Goal: Task Accomplishment & Management: Complete application form

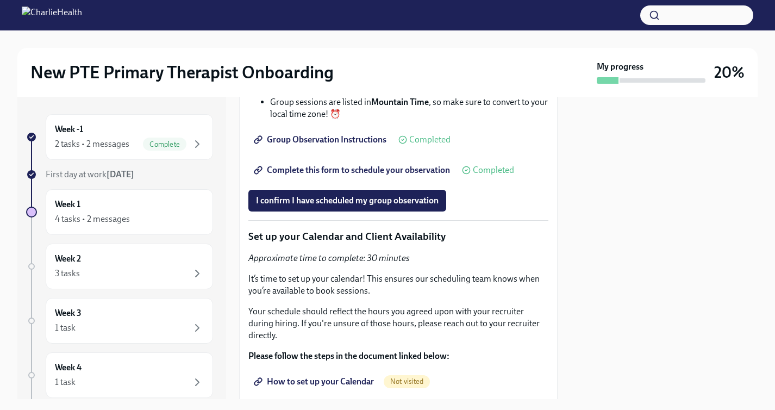
scroll to position [2377, 0]
click at [384, 205] on span "I confirm I have scheduled my group observation" at bounding box center [347, 199] width 183 height 11
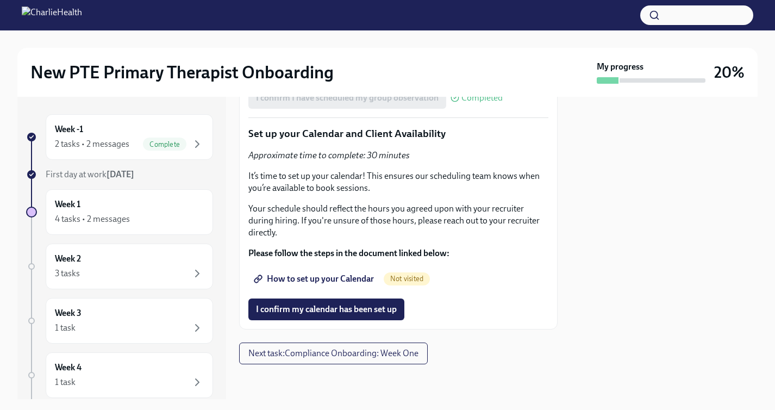
scroll to position [2565, 0]
click at [316, 277] on span "How to set up your Calendar" at bounding box center [315, 279] width 118 height 11
click at [344, 305] on span "I confirm my calendar has been set up" at bounding box center [326, 309] width 141 height 11
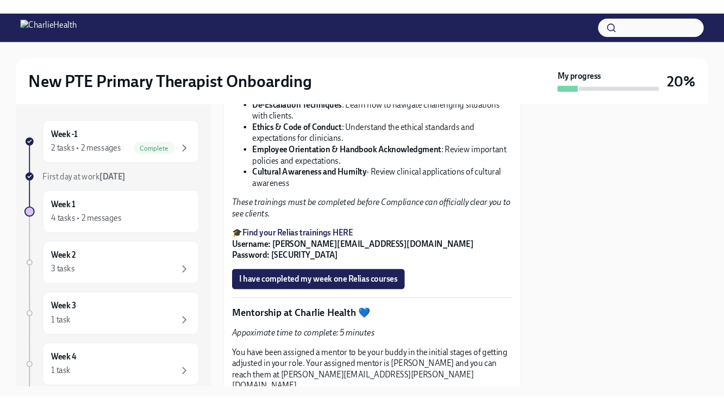
scroll to position [1688, 0]
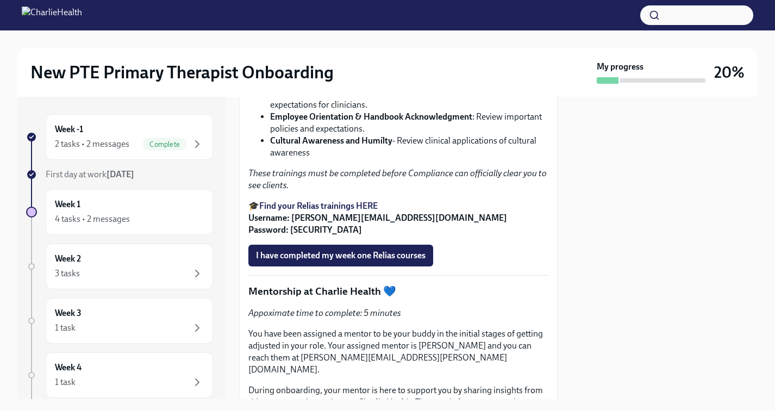
click at [340, 211] on strong "Find your Relias trainings HERE" at bounding box center [318, 206] width 119 height 10
drag, startPoint x: 294, startPoint y: 315, endPoint x: 404, endPoint y: 315, distance: 110.4
click at [404, 235] on strong "Username: [PERSON_NAME][EMAIL_ADDRESS][DOMAIN_NAME] Password: [SECURITY_DATA]" at bounding box center [378, 224] width 259 height 22
copy strong "[EMAIL_ADDRESS][PERSON_NAME][DOMAIN_NAME]"
drag, startPoint x: 314, startPoint y: 326, endPoint x: 291, endPoint y: 327, distance: 22.9
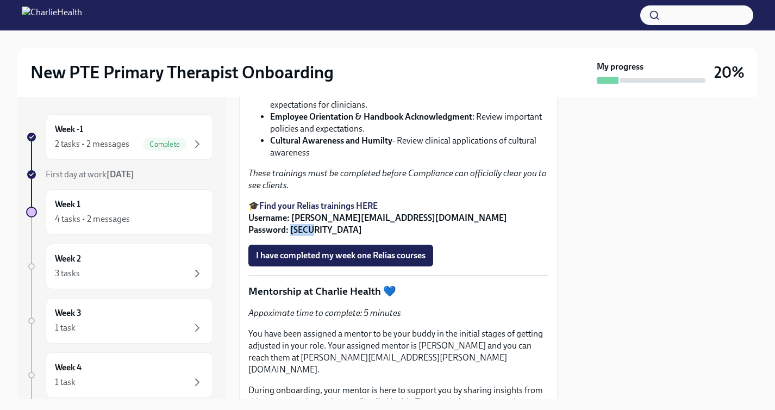
click at [291, 235] on strong "Username: [PERSON_NAME][EMAIL_ADDRESS][DOMAIN_NAME] Password: [SECURITY_DATA]" at bounding box center [378, 224] width 259 height 22
drag, startPoint x: 291, startPoint y: 327, endPoint x: 317, endPoint y: 327, distance: 25.6
click at [317, 236] on p "🎓 Find your Relias trainings HERE Username: [PERSON_NAME][EMAIL_ADDRESS][DOMAIN…" at bounding box center [399, 218] width 300 height 36
click at [335, 211] on strong "Find your Relias trainings HERE" at bounding box center [318, 206] width 119 height 10
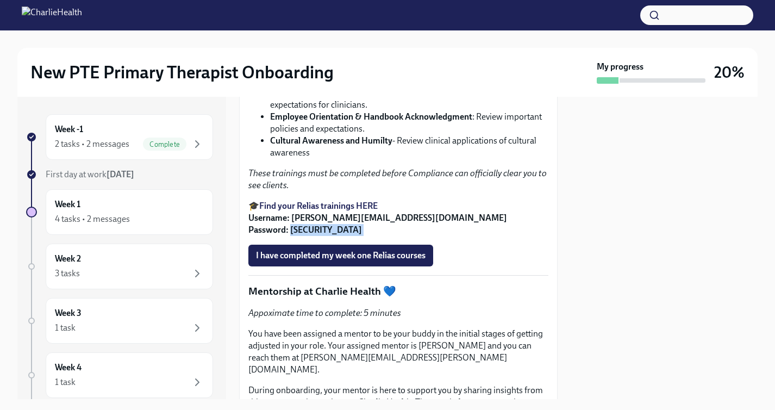
click at [350, 211] on strong "Find your Relias trainings HERE" at bounding box center [318, 206] width 119 height 10
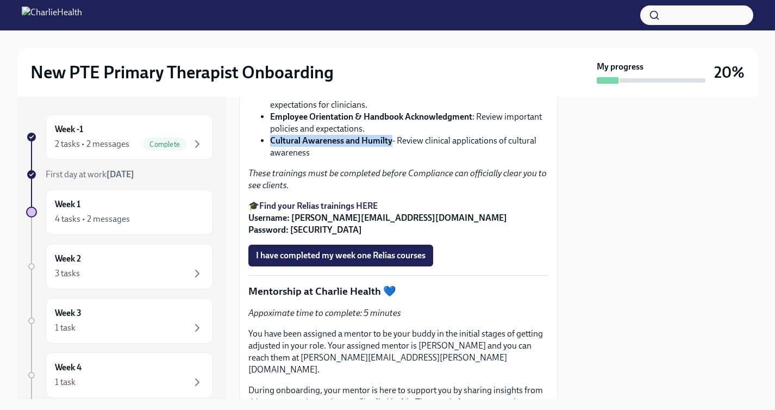
drag, startPoint x: 392, startPoint y: 238, endPoint x: 270, endPoint y: 237, distance: 121.3
click at [270, 146] on strong "Cultural Awareness and Humilty" at bounding box center [331, 140] width 122 height 10
copy strong "Cultural Awareness and Humilty"
click at [471, 159] on li "Cultural Awareness and Humilty - Review clinical applications of cultural aware…" at bounding box center [409, 147] width 278 height 24
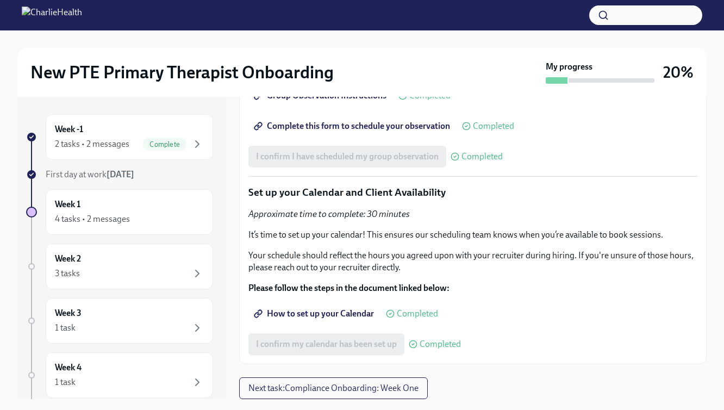
scroll to position [20, 0]
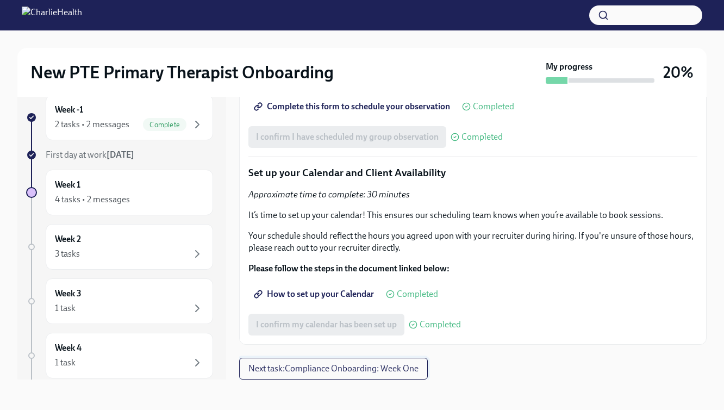
click at [414, 372] on span "Next task : Compliance Onboarding: Week One" at bounding box center [334, 368] width 170 height 11
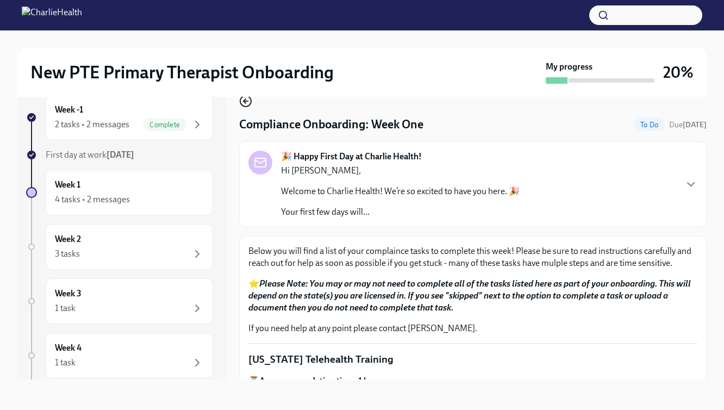
click at [250, 102] on icon "button" at bounding box center [245, 101] width 13 height 13
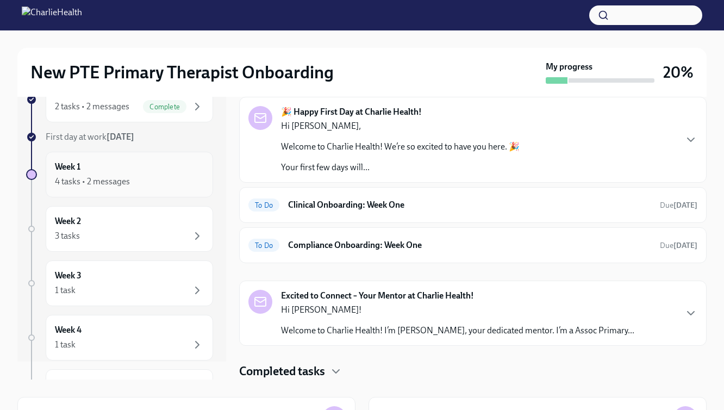
scroll to position [18, 0]
click at [157, 237] on div "3 tasks" at bounding box center [129, 235] width 149 height 13
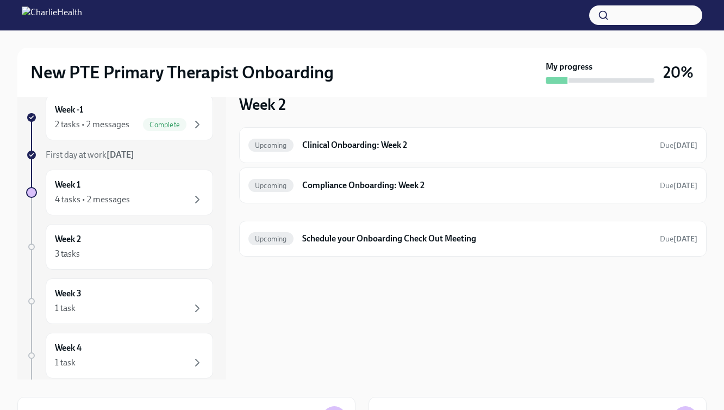
scroll to position [2, 0]
click at [92, 118] on div "2 tasks • 2 messages" at bounding box center [92, 123] width 74 height 12
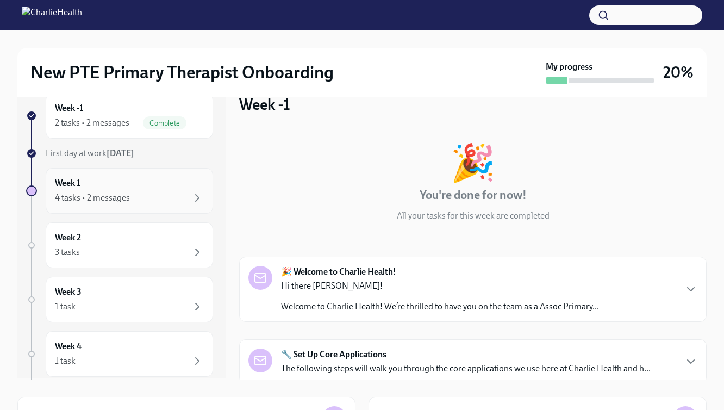
click at [91, 195] on div "4 tasks • 2 messages" at bounding box center [92, 198] width 75 height 12
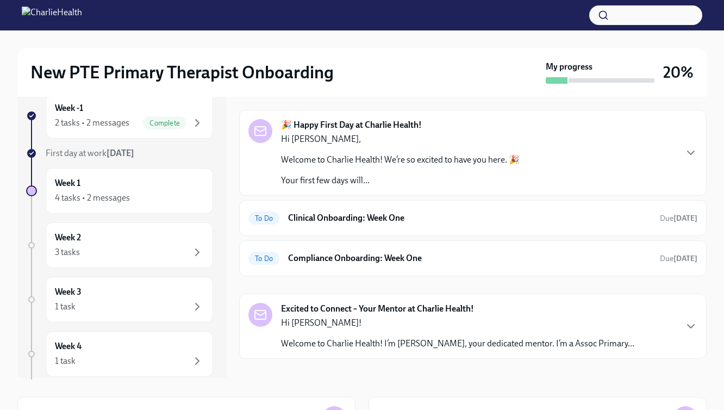
scroll to position [30, 0]
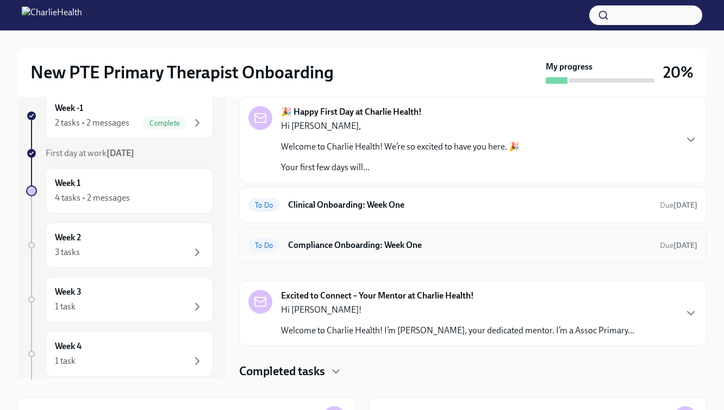
click at [413, 252] on div "To Do Compliance Onboarding: Week One Due [DATE]" at bounding box center [473, 245] width 449 height 17
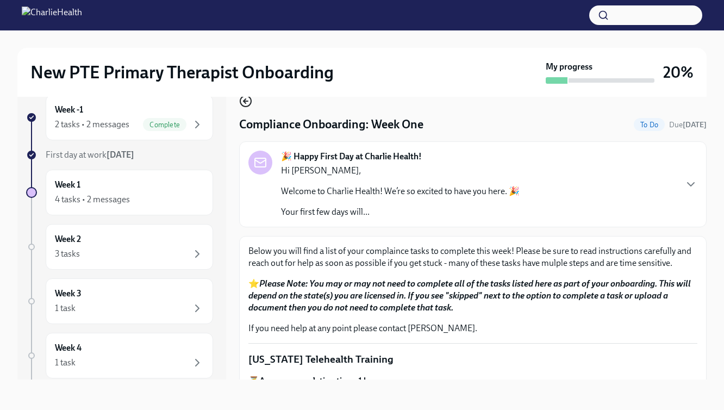
click at [240, 102] on circle "button" at bounding box center [245, 101] width 11 height 11
